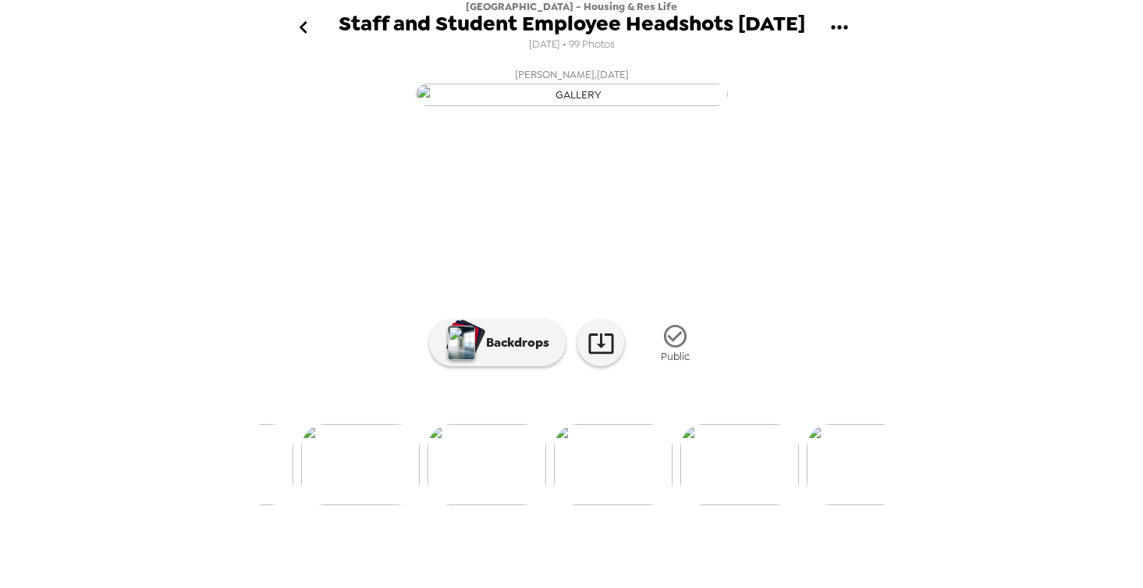
scroll to position [0, 12387]
click at [470, 505] on img at bounding box center [445, 464] width 119 height 81
click at [465, 505] on img at bounding box center [445, 464] width 119 height 81
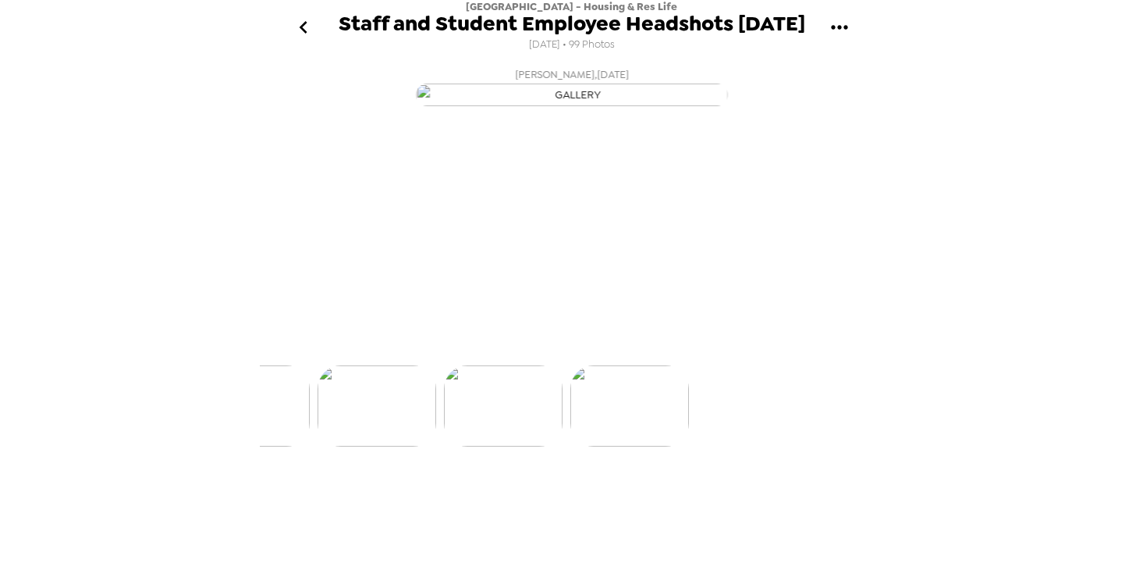
scroll to position [0, 12253]
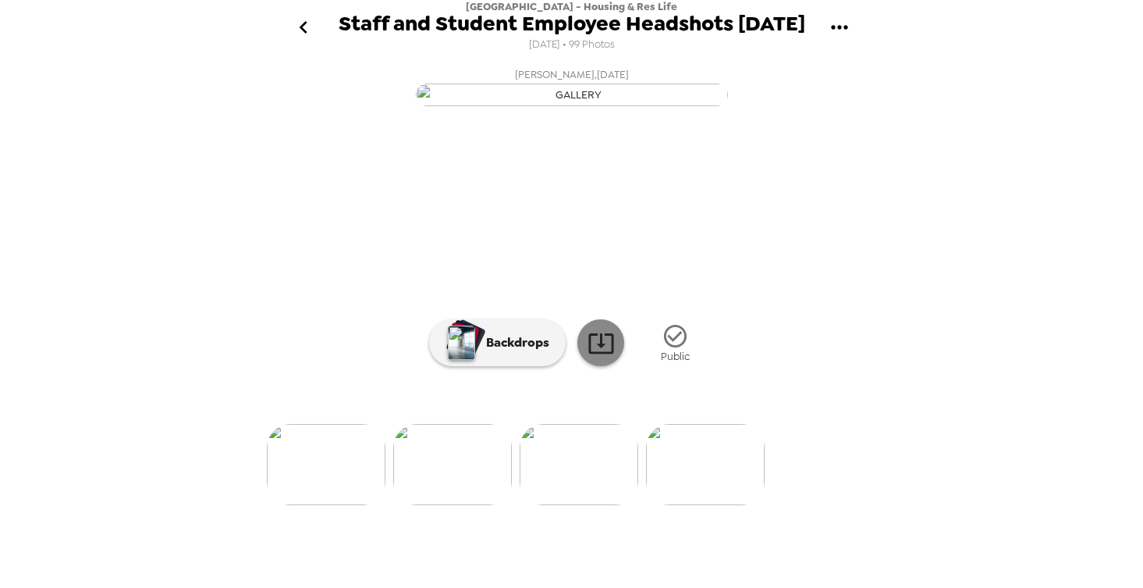
click at [596, 357] on icon at bounding box center [601, 342] width 27 height 27
click at [481, 505] on img at bounding box center [452, 464] width 119 height 81
click at [607, 353] on icon at bounding box center [600, 343] width 25 height 20
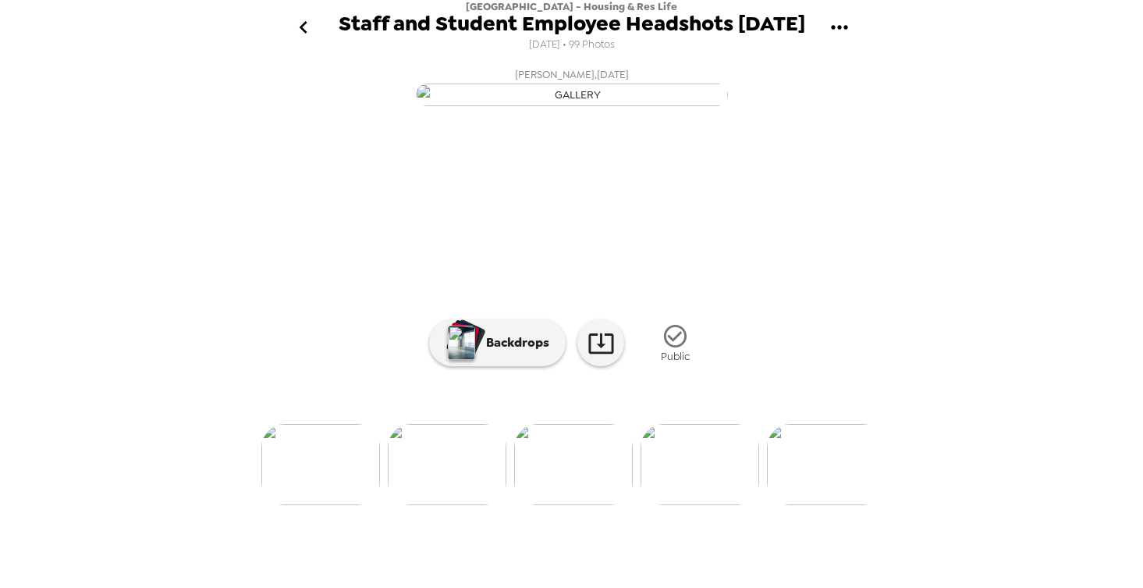
click at [587, 505] on img at bounding box center [573, 464] width 119 height 81
click at [599, 357] on icon at bounding box center [601, 342] width 27 height 27
click at [477, 505] on img at bounding box center [452, 464] width 119 height 81
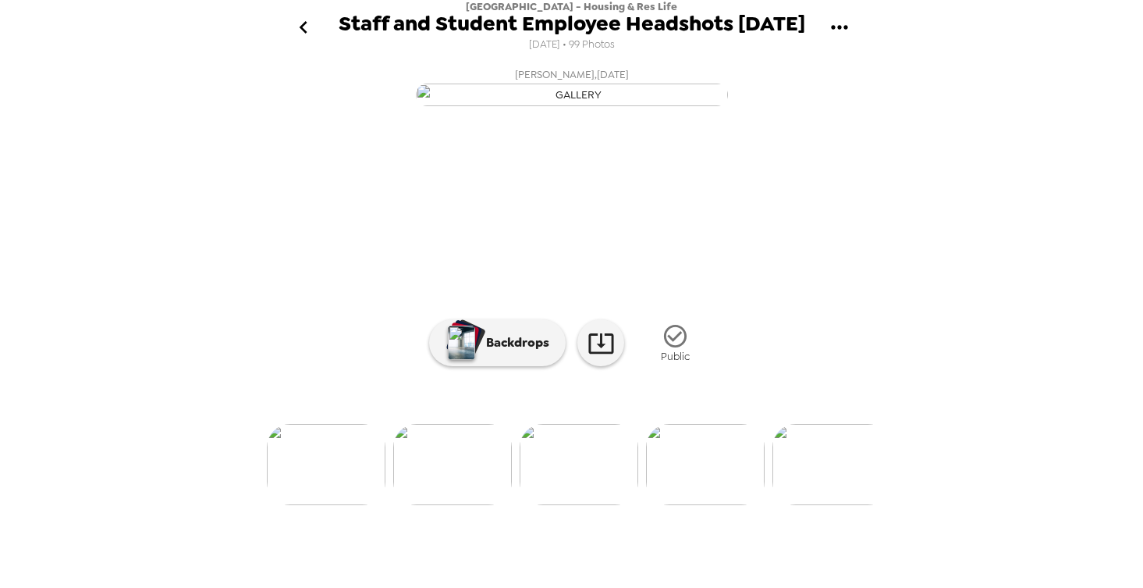
scroll to position [0, 0]
click at [597, 357] on icon at bounding box center [601, 342] width 27 height 27
click at [453, 505] on img at bounding box center [452, 464] width 119 height 81
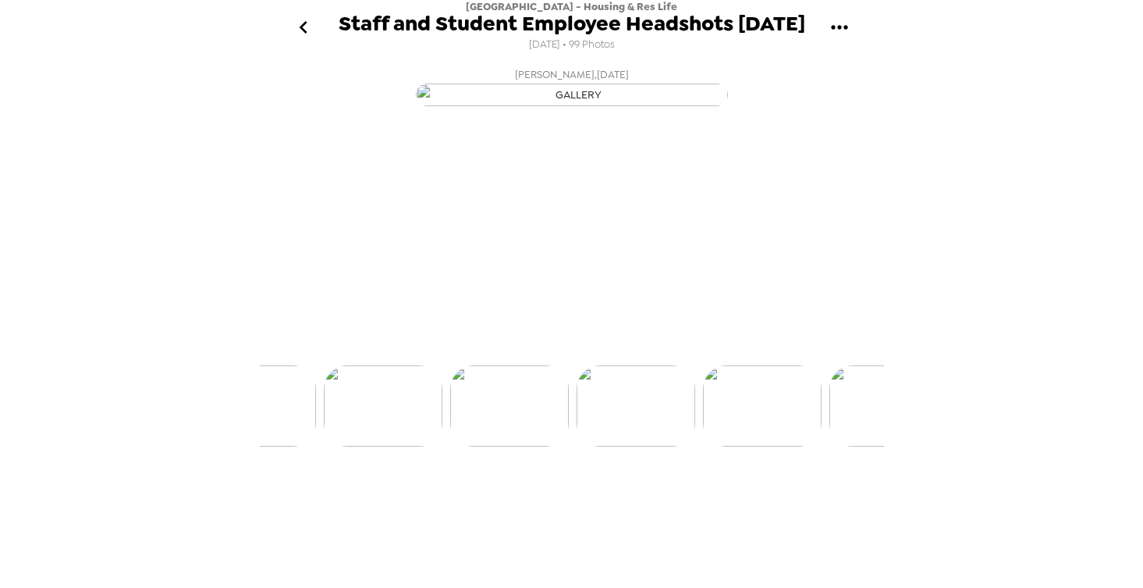
scroll to position [0, 11369]
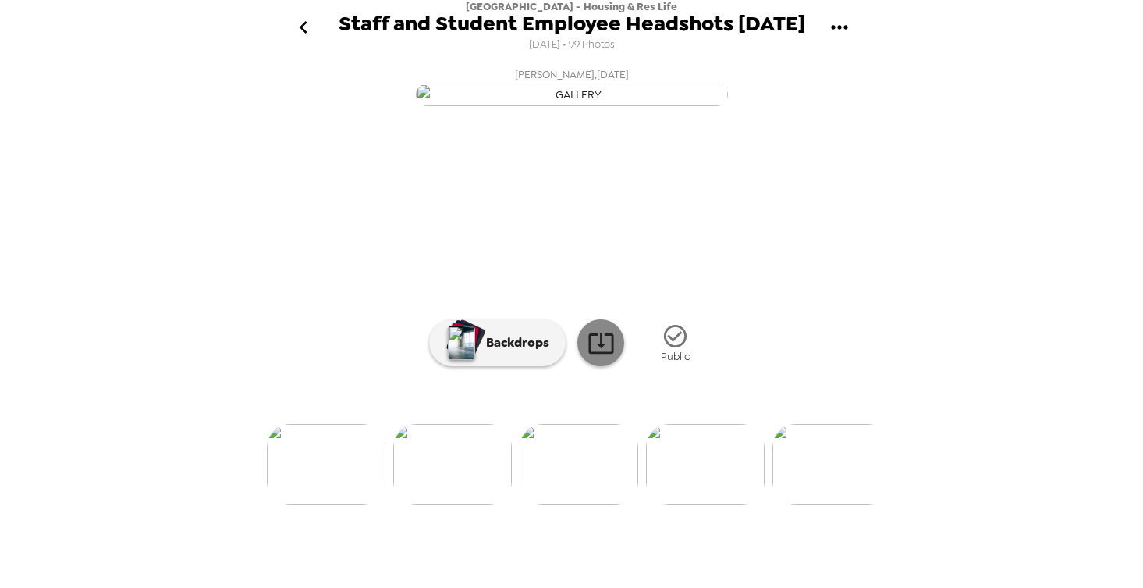
click at [577, 366] on link at bounding box center [600, 342] width 47 height 47
click at [464, 505] on img at bounding box center [452, 464] width 119 height 81
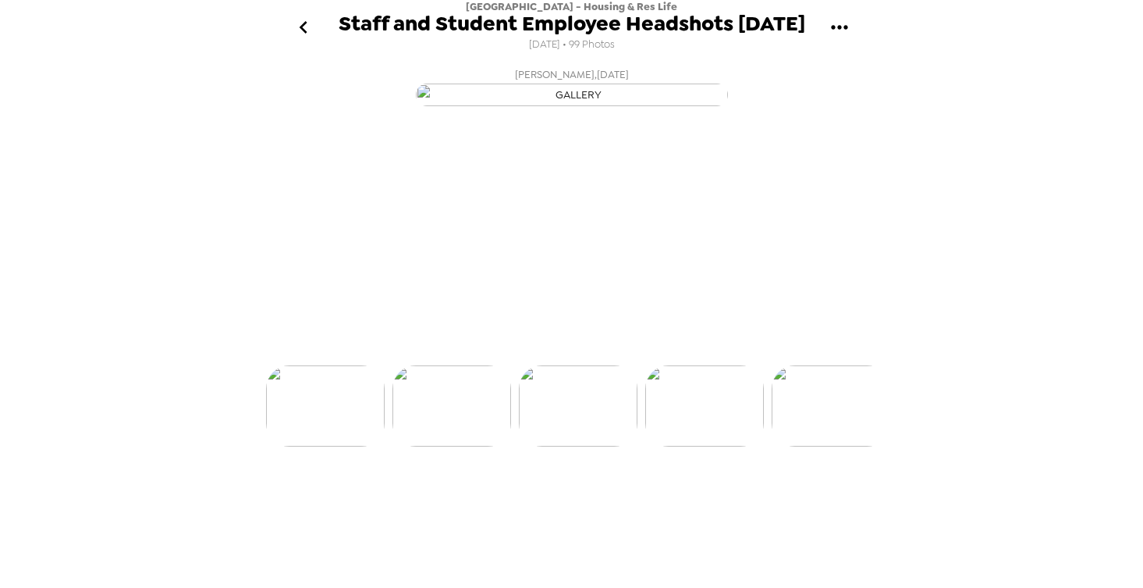
scroll to position [0, 11242]
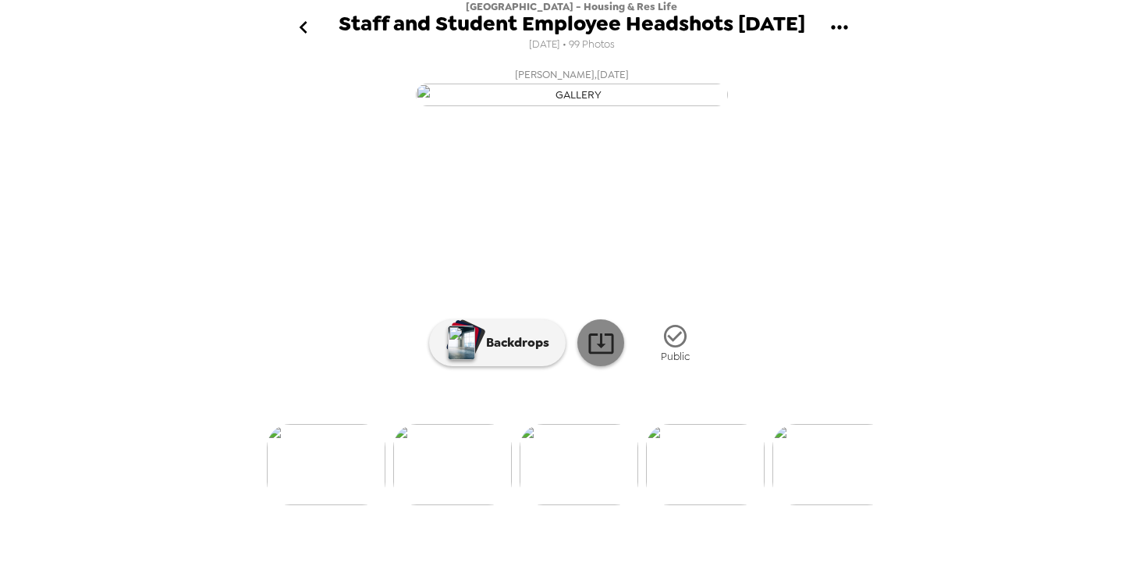
click at [602, 357] on icon at bounding box center [601, 342] width 27 height 27
click at [465, 505] on img at bounding box center [452, 464] width 119 height 81
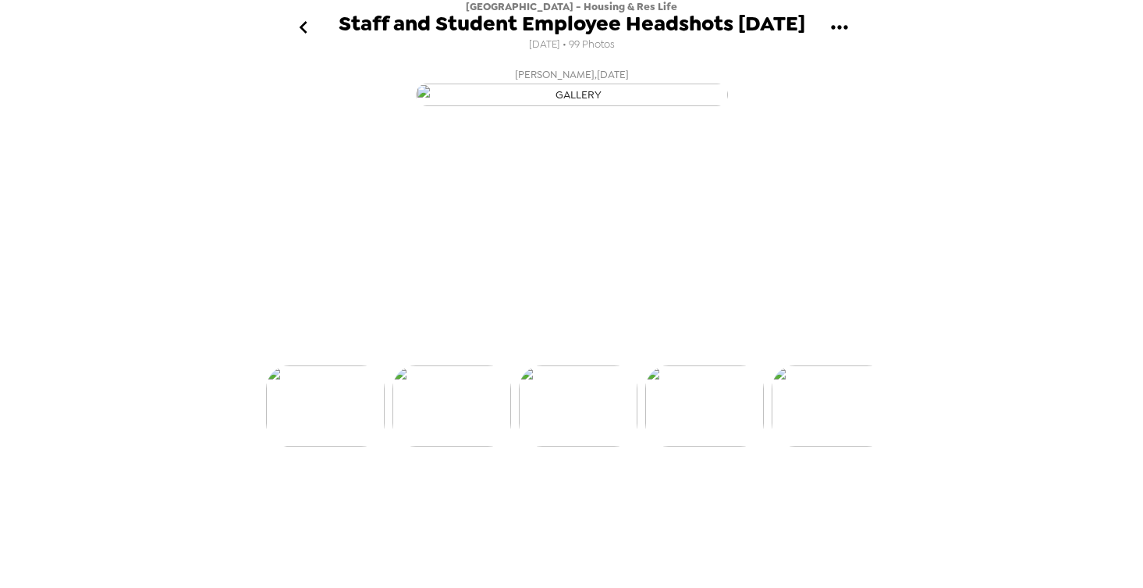
scroll to position [0, 11116]
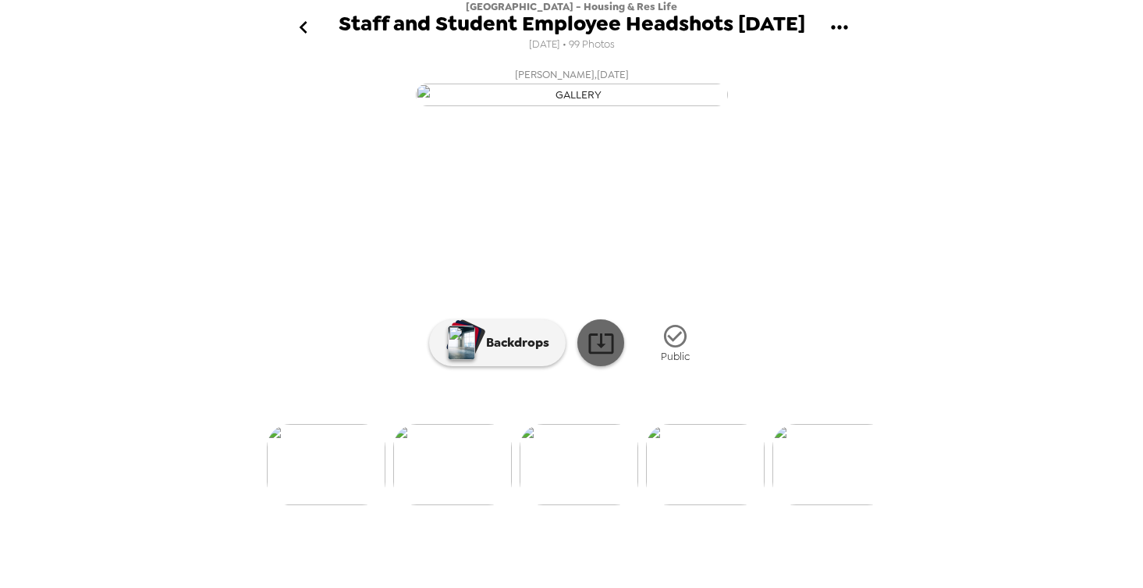
click at [597, 357] on icon at bounding box center [601, 342] width 27 height 27
click at [454, 505] on img at bounding box center [452, 464] width 119 height 81
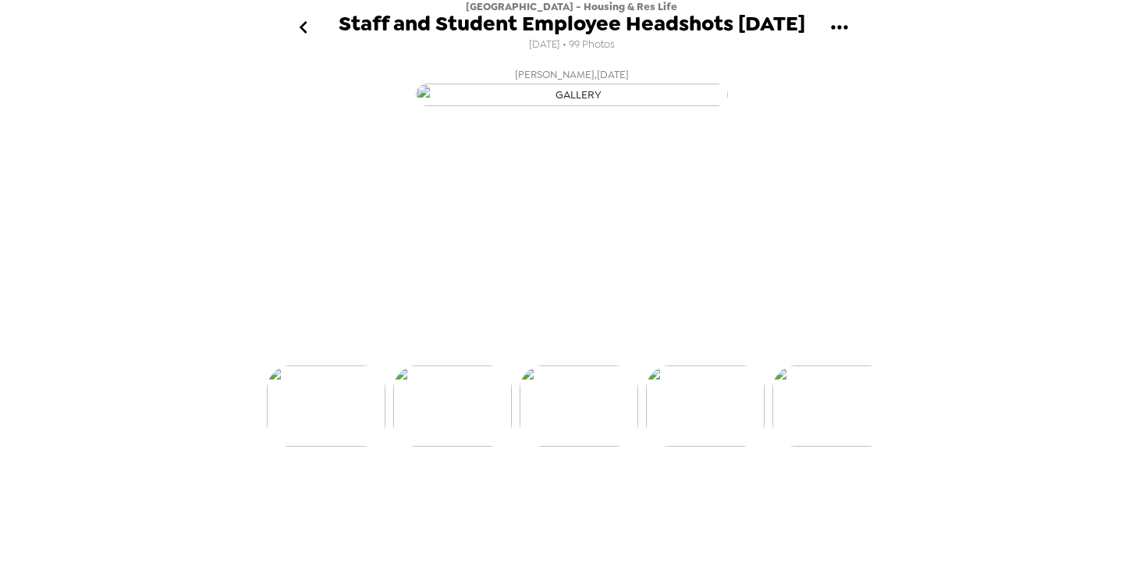
scroll to position [0, 10990]
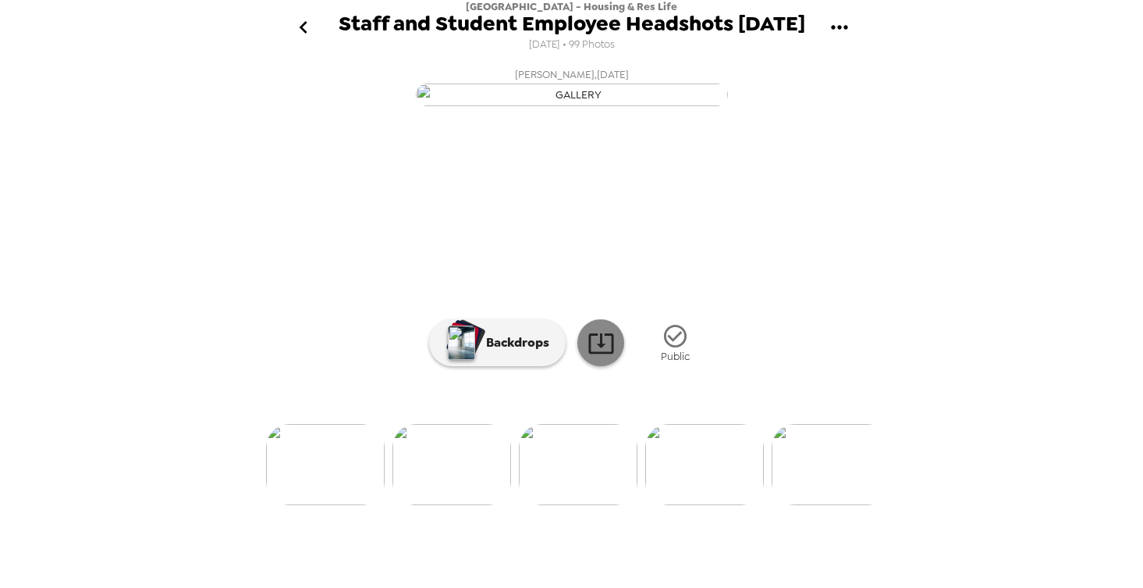
click at [591, 357] on icon at bounding box center [601, 342] width 27 height 27
click at [341, 505] on img at bounding box center [325, 464] width 119 height 81
click at [396, 505] on img at bounding box center [366, 464] width 119 height 81
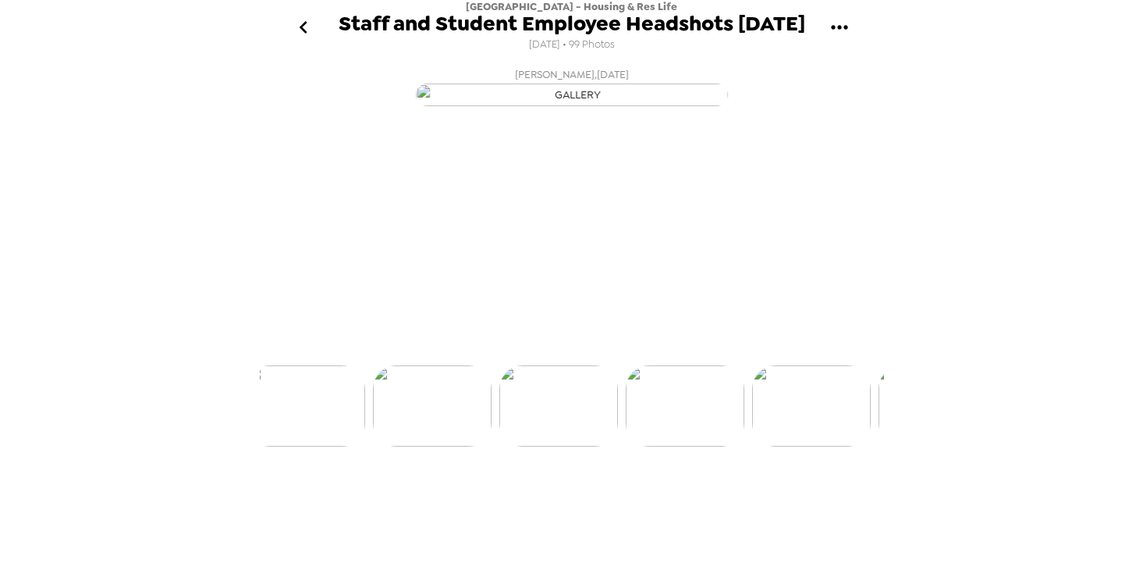
scroll to position [0, 9474]
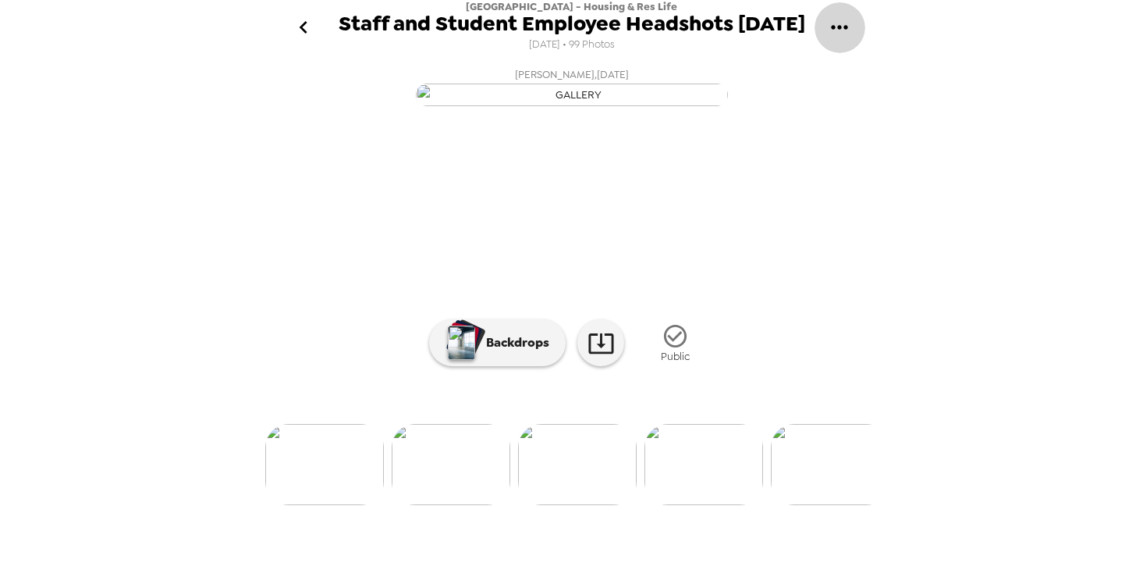
click at [849, 26] on icon "gallery menu" at bounding box center [839, 27] width 25 height 25
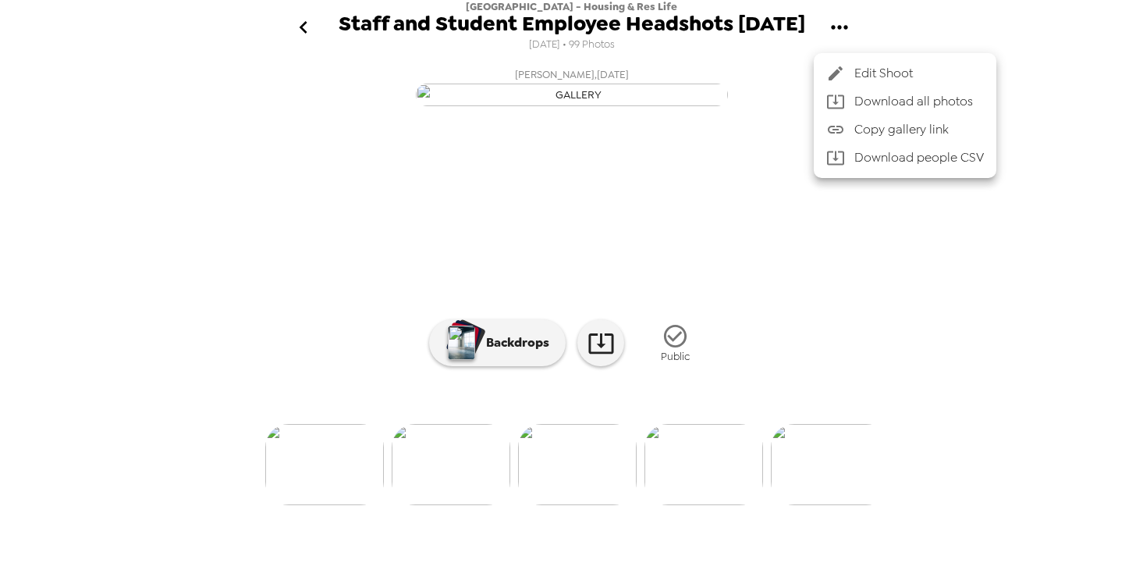
click at [1035, 352] on div at bounding box center [571, 294] width 1143 height 588
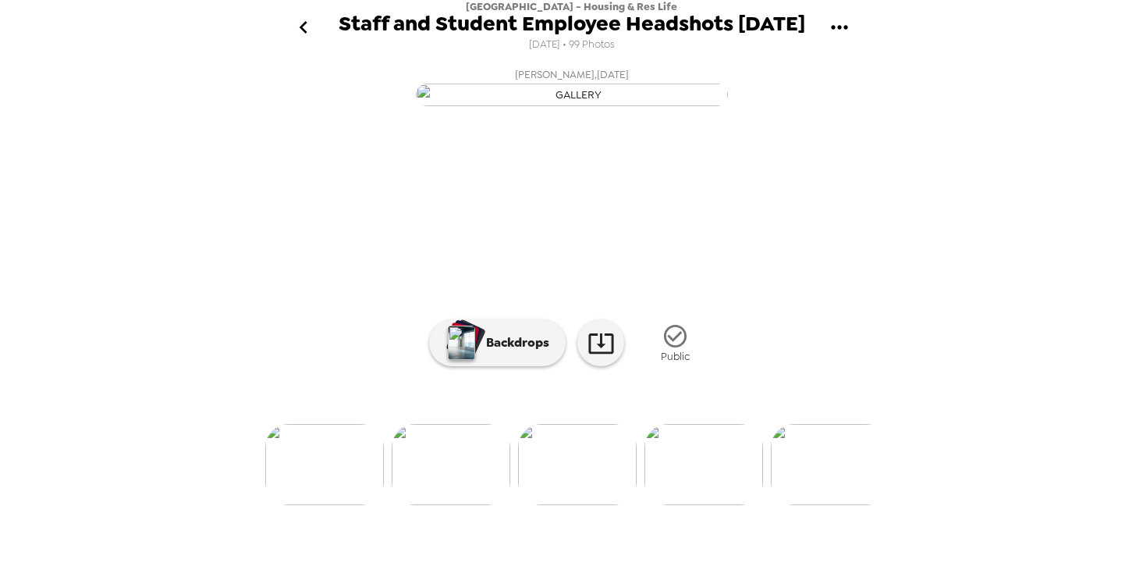
scroll to position [0, 0]
click at [591, 357] on icon at bounding box center [601, 342] width 27 height 27
click at [255, 282] on div "[GEOGRAPHIC_DATA] - Housing & Res Life Staff and Student Employee Headshots [DA…" at bounding box center [571, 294] width 1143 height 588
click at [740, 505] on img at bounding box center [755, 464] width 119 height 81
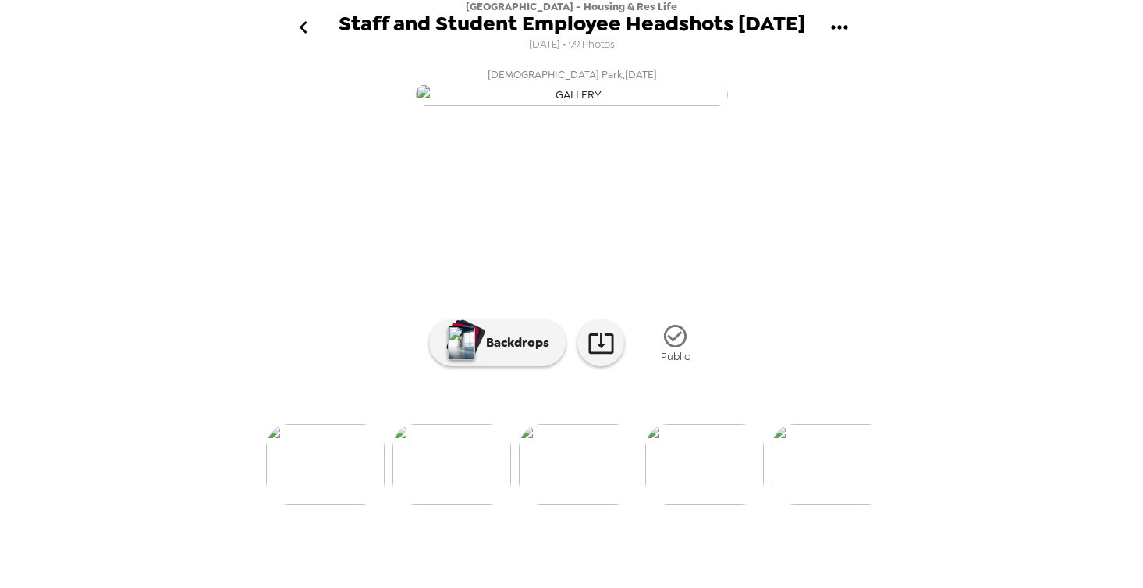
scroll to position [0, 0]
click at [598, 357] on icon at bounding box center [601, 342] width 27 height 27
click at [286, 372] on div "Backdrops Public" at bounding box center [572, 343] width 624 height 59
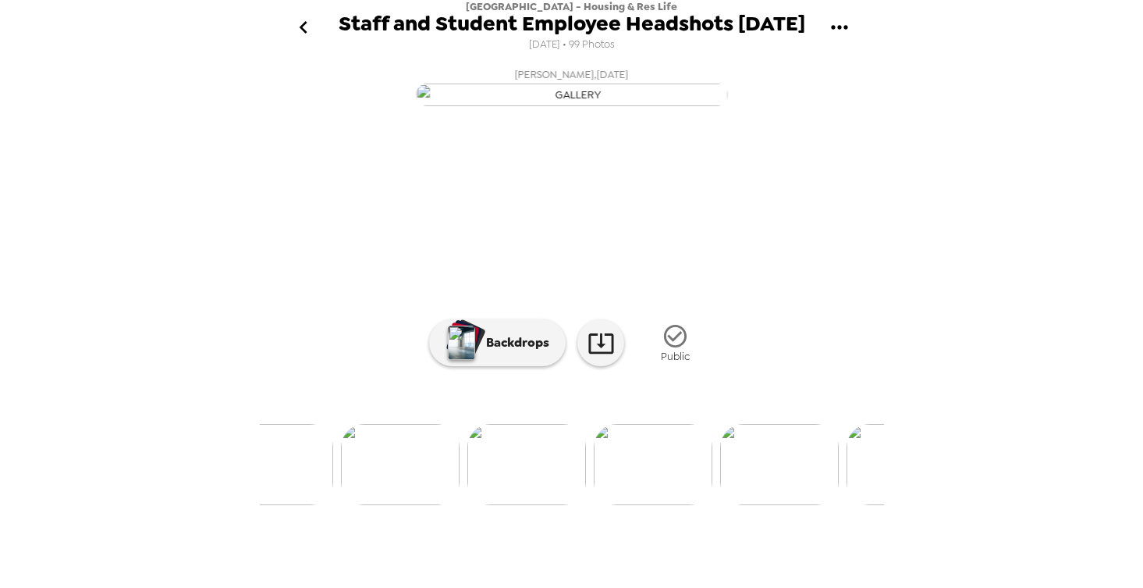
click at [684, 505] on img at bounding box center [653, 464] width 119 height 81
click at [580, 505] on img at bounding box center [577, 464] width 119 height 81
click at [692, 505] on img at bounding box center [703, 464] width 119 height 81
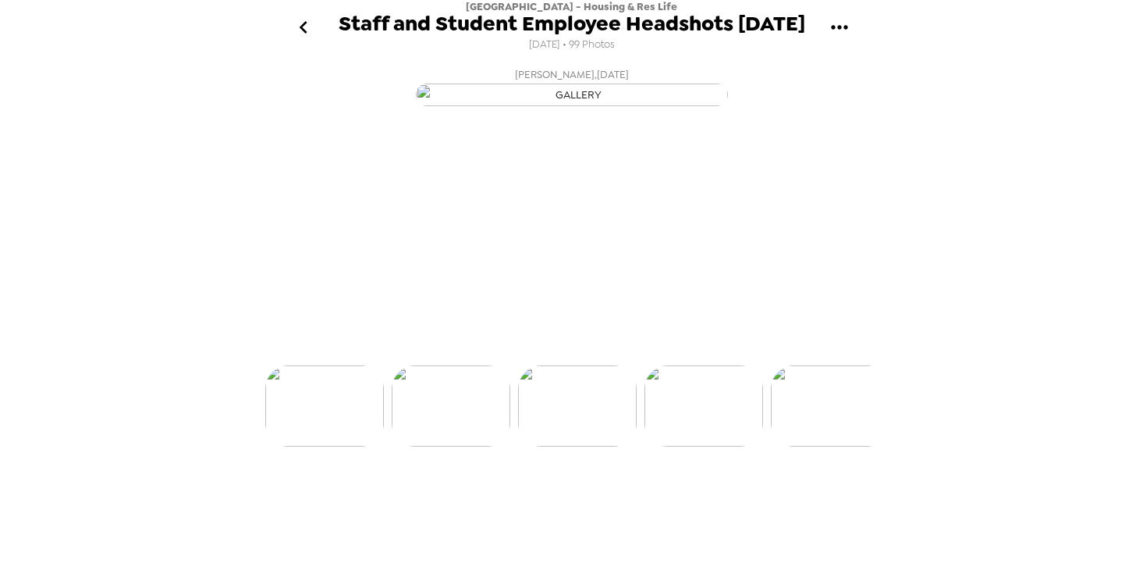
scroll to position [0, 9853]
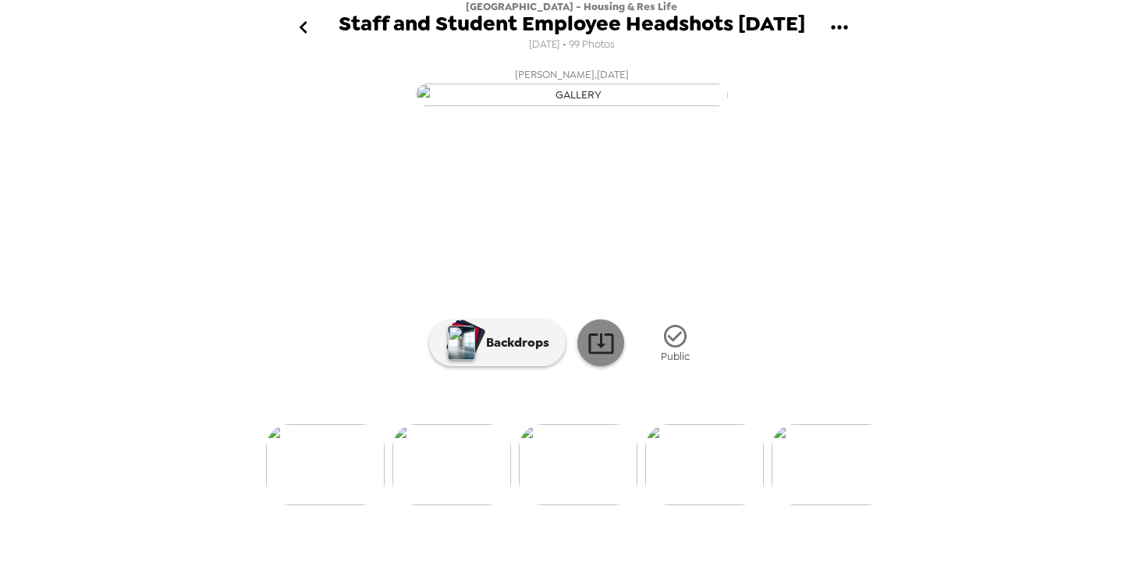
click at [591, 353] on icon at bounding box center [600, 343] width 25 height 20
click at [1118, 148] on div "[GEOGRAPHIC_DATA] - Housing & Res Life Staff and Student Employee Headshots [DA…" at bounding box center [571, 294] width 1143 height 588
click at [679, 505] on img at bounding box center [647, 464] width 119 height 81
